Goal: Task Accomplishment & Management: Use online tool/utility

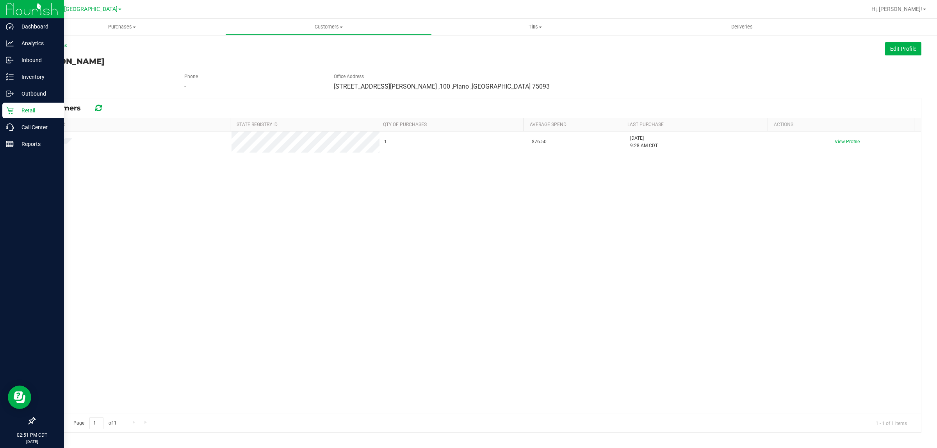
click at [16, 109] on p "Retail" at bounding box center [37, 110] width 47 height 9
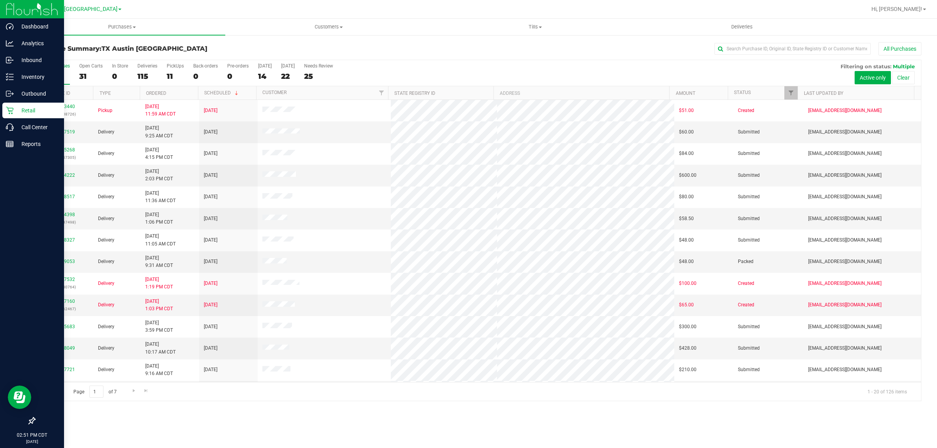
click at [309, 76] on div "All Purchases 126 Open Carts 31 In Store 0 Deliveries 115 PickUps 11 Back-order…" at bounding box center [478, 73] width 887 height 26
click at [319, 73] on div "25" at bounding box center [318, 76] width 29 height 9
click at [0, 0] on input "Needs Review 25" at bounding box center [0, 0] width 0 height 0
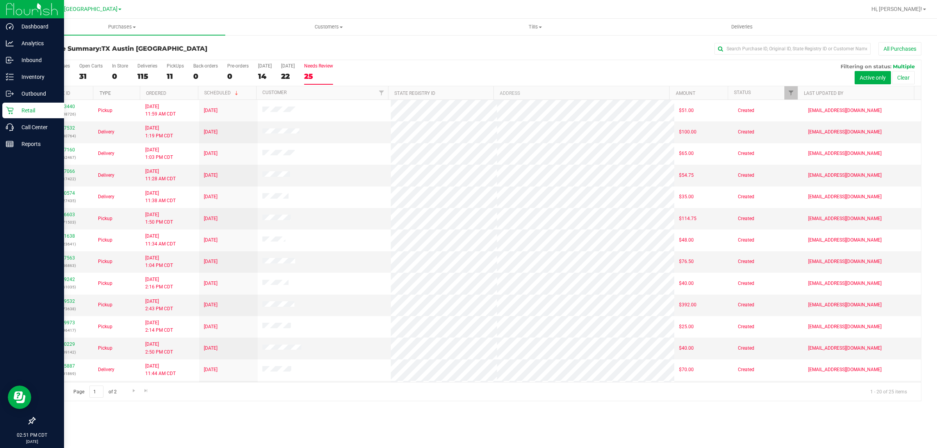
click at [106, 92] on link "Type" at bounding box center [105, 93] width 11 height 5
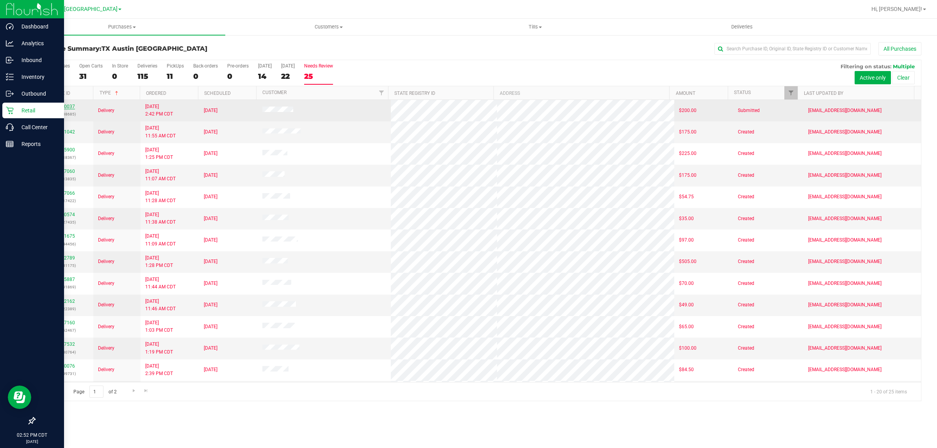
click at [61, 107] on link "11990037" at bounding box center [64, 106] width 22 height 5
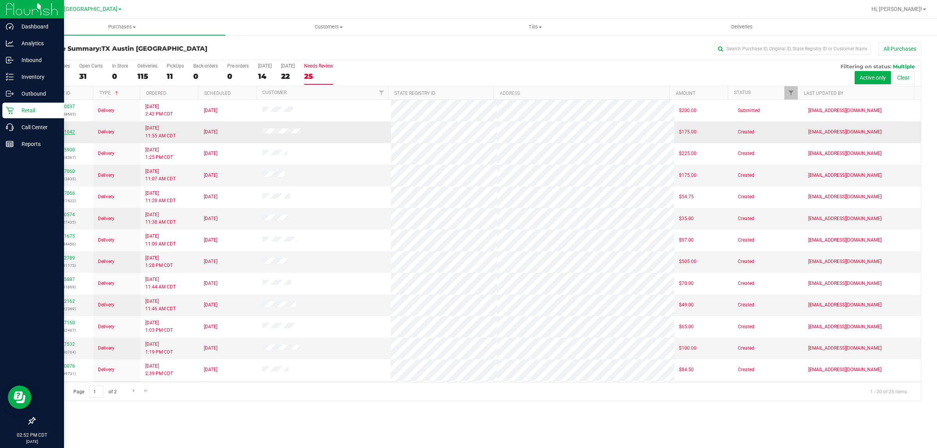
click at [64, 132] on link "11991042" at bounding box center [64, 131] width 22 height 5
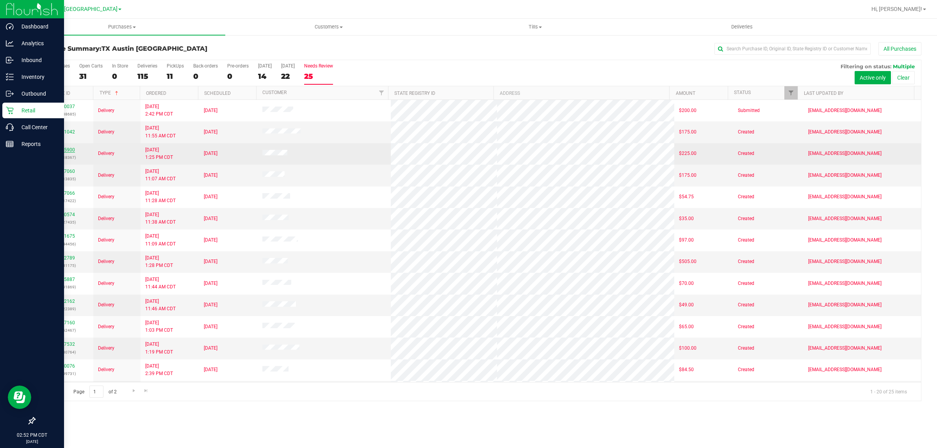
click at [65, 150] on link "11995900" at bounding box center [64, 149] width 22 height 5
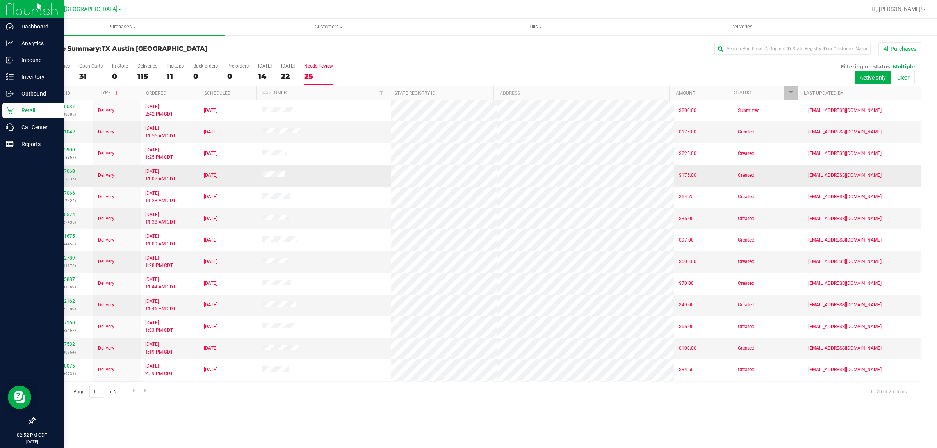
click at [69, 172] on link "11997060" at bounding box center [64, 171] width 22 height 5
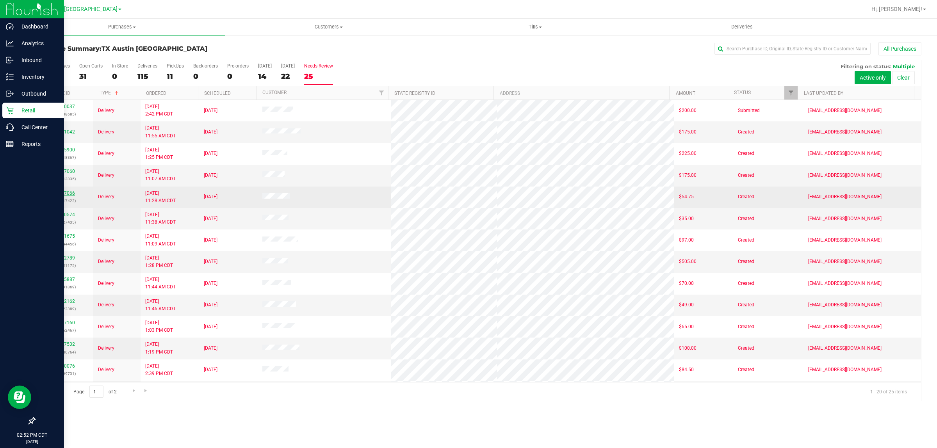
click at [71, 193] on link "11997066" at bounding box center [64, 193] width 22 height 5
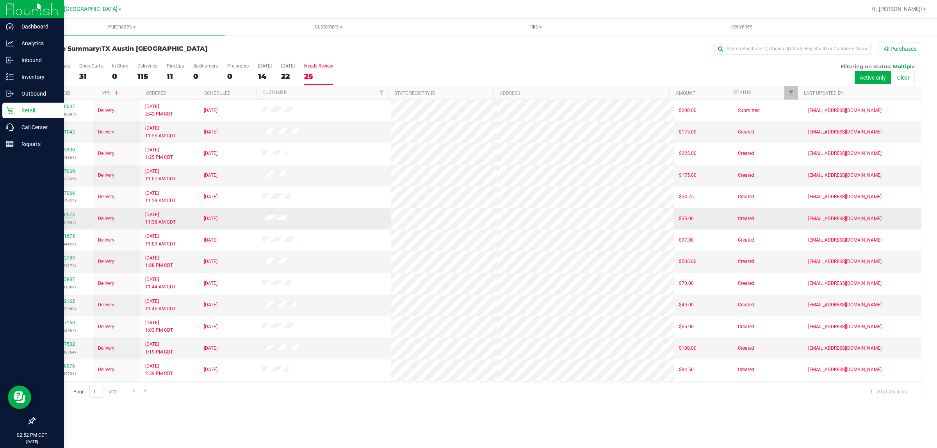
click at [68, 214] on link "12000574" at bounding box center [64, 214] width 22 height 5
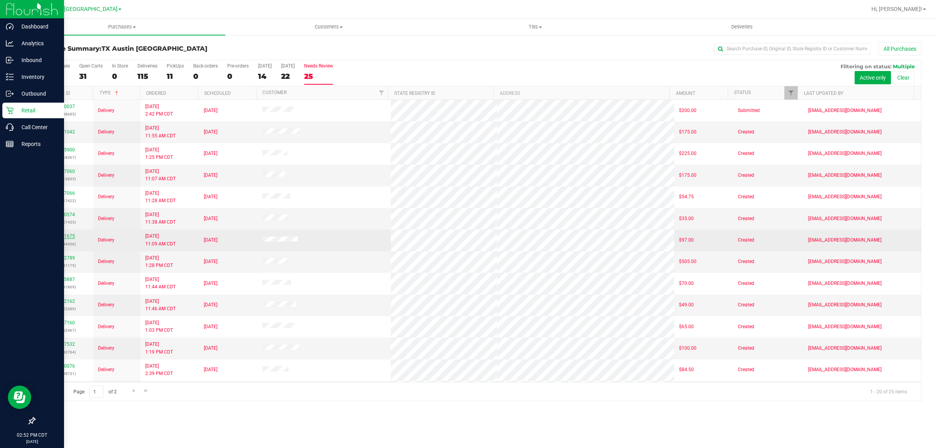
click at [68, 237] on link "12001675" at bounding box center [64, 236] width 22 height 5
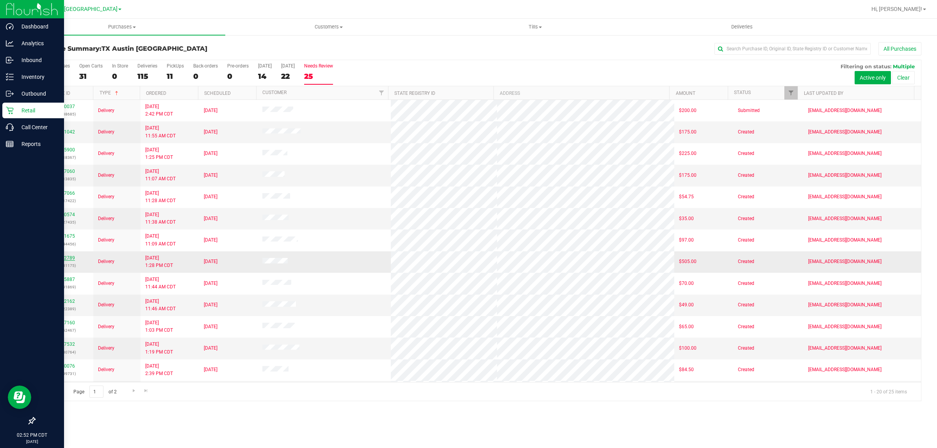
click at [69, 259] on link "12002789" at bounding box center [64, 257] width 22 height 5
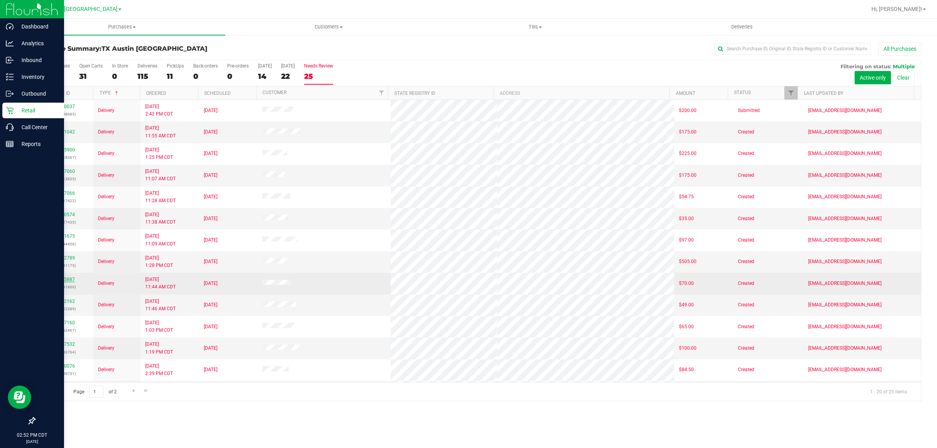
click at [66, 280] on link "12005887" at bounding box center [64, 279] width 22 height 5
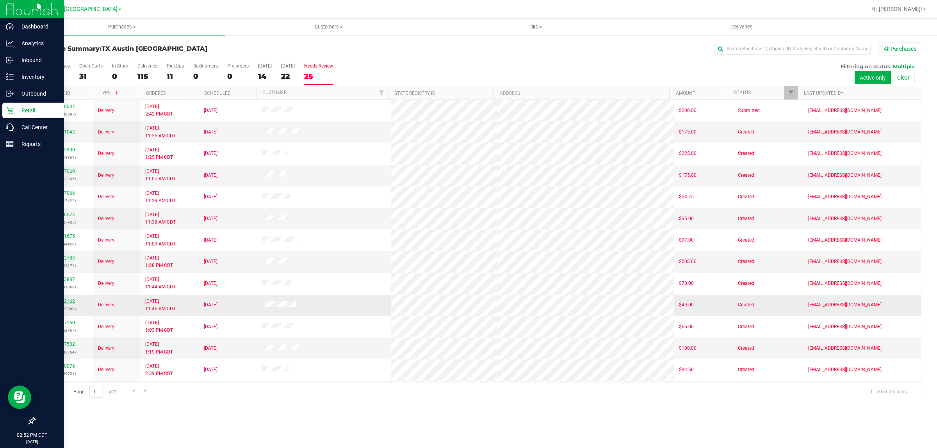
click at [67, 303] on link "11982162" at bounding box center [64, 301] width 22 height 5
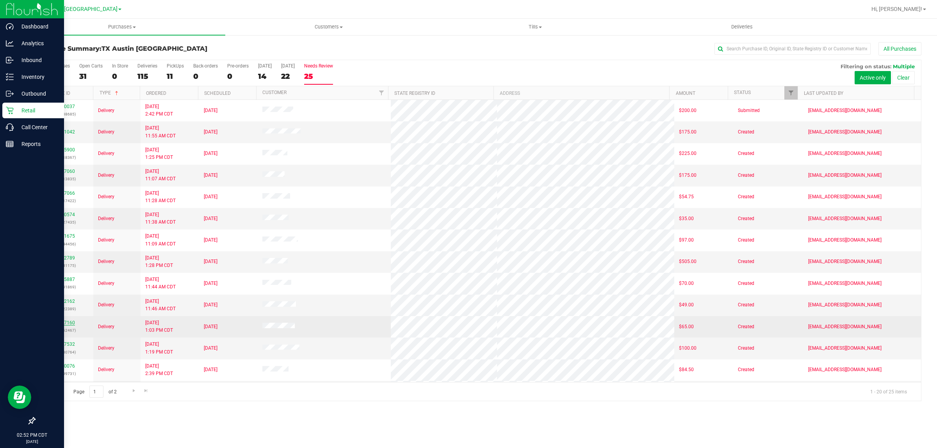
click at [68, 325] on link "12007160" at bounding box center [64, 322] width 22 height 5
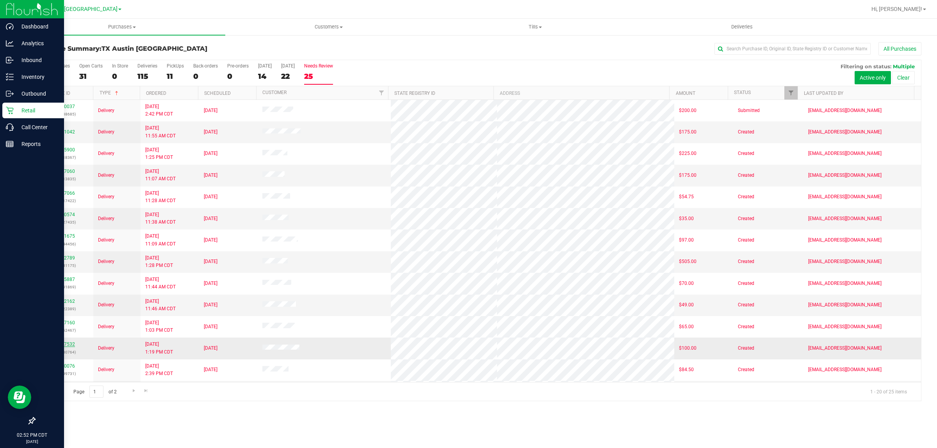
click at [67, 346] on link "12007532" at bounding box center [64, 344] width 22 height 5
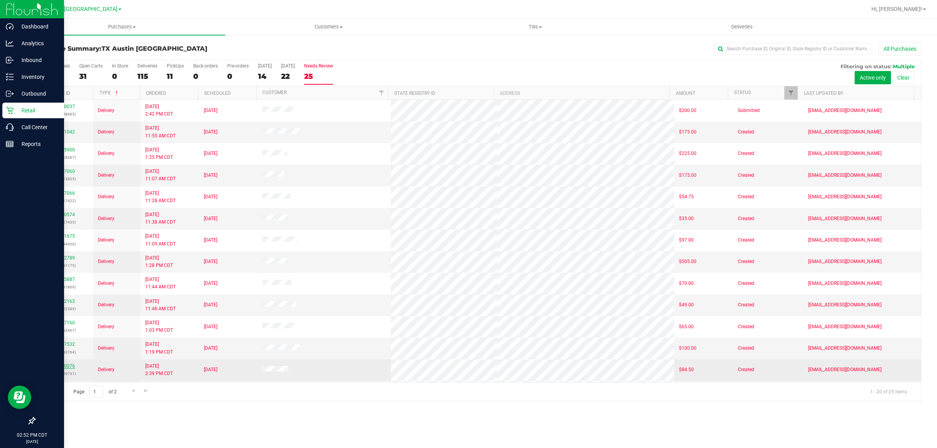
click at [69, 368] on link "12010076" at bounding box center [64, 366] width 22 height 5
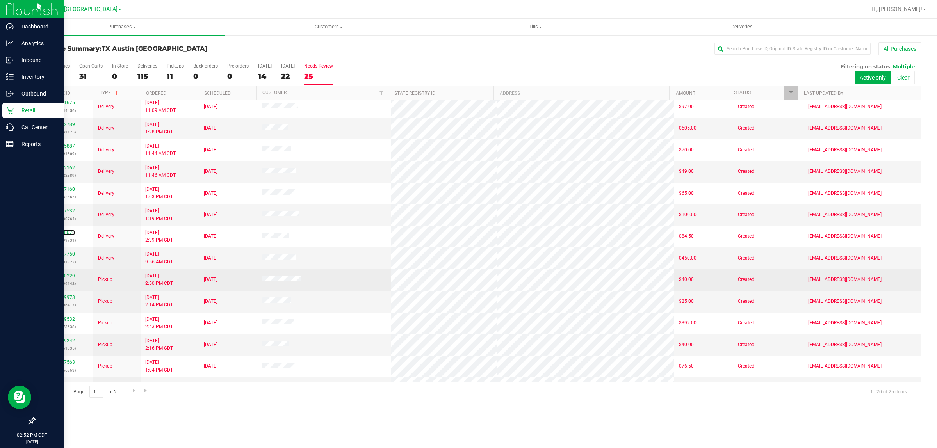
scroll to position [146, 0]
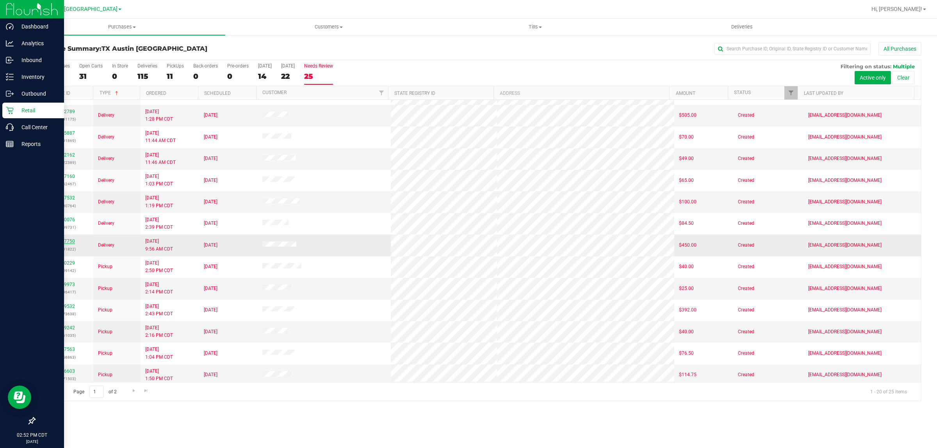
click at [62, 244] on link "12007750" at bounding box center [64, 241] width 22 height 5
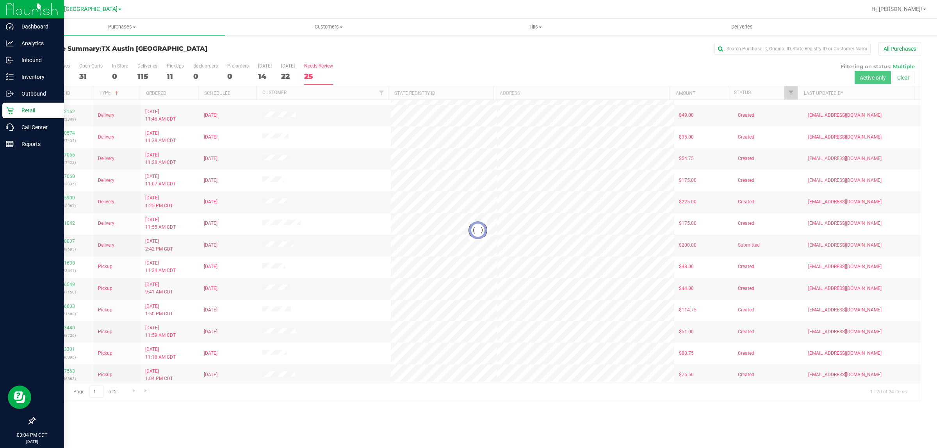
scroll to position [0, 0]
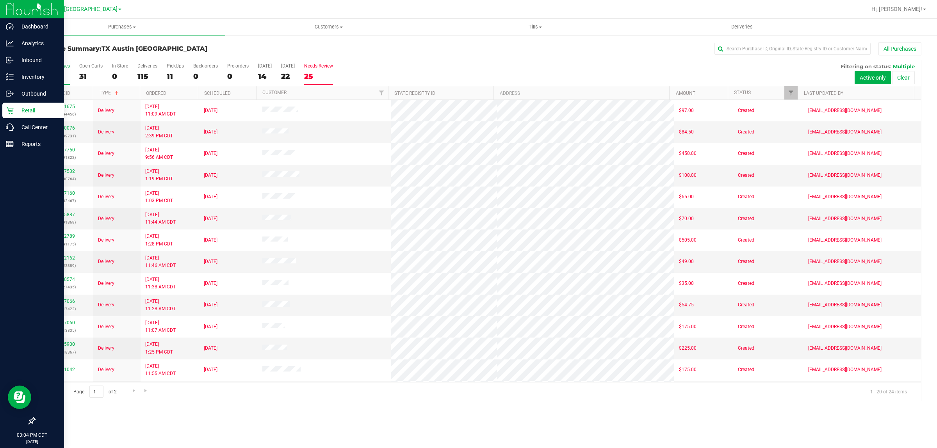
click at [48, 75] on div "126" at bounding box center [55, 76] width 29 height 9
click at [0, 0] on input "All Purchases 126" at bounding box center [0, 0] width 0 height 0
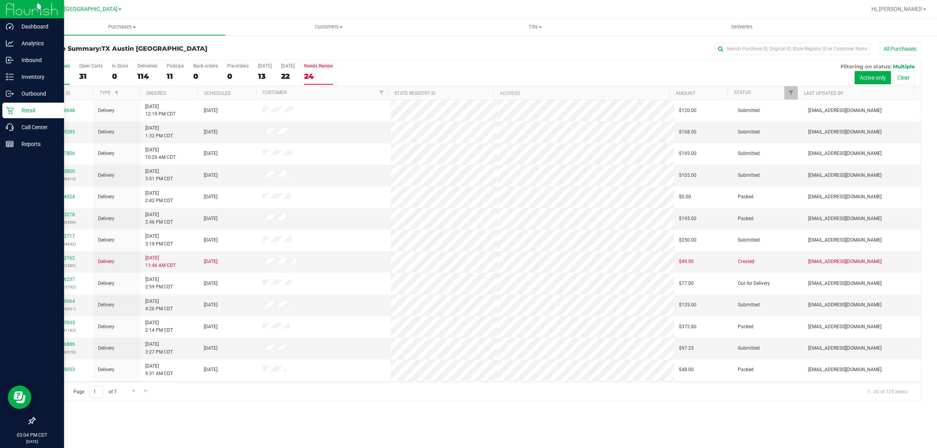
click at [329, 72] on div "24" at bounding box center [318, 76] width 29 height 9
click at [0, 0] on input "Needs Review 24" at bounding box center [0, 0] width 0 height 0
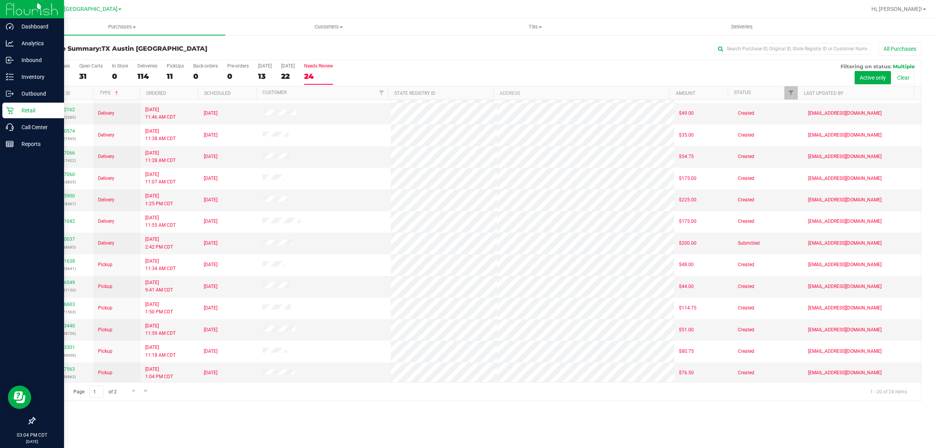
scroll to position [151, 0]
click at [416, 61] on div "All Purchases 125 Open Carts 31 In Store 0 Deliveries 114 PickUps 11 Back-order…" at bounding box center [478, 63] width 887 height 6
click at [394, 67] on div "All Purchases 125 Open Carts 31 In Store 0 Deliveries 114 PickUps 11 Back-order…" at bounding box center [478, 73] width 887 height 26
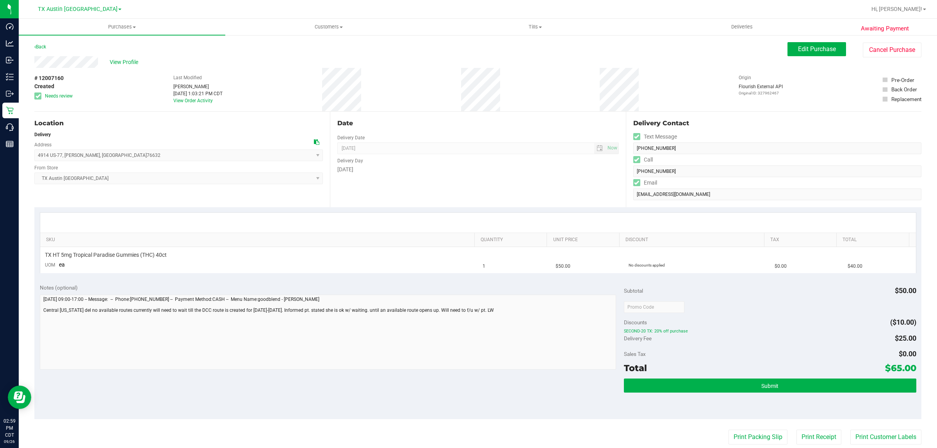
drag, startPoint x: 115, startPoint y: 155, endPoint x: 36, endPoint y: 155, distance: 79.7
click at [36, 155] on span "4914 US-77 , [GEOGRAPHIC_DATA] , [GEOGRAPHIC_DATA] 76632 Select address 4914 US…" at bounding box center [178, 156] width 289 height 12
click at [159, 202] on div "Location Delivery Address 4914 US-77 , Chilton , TX 76632 Select address 4914 U…" at bounding box center [182, 160] width 296 height 96
